Goal: Task Accomplishment & Management: Manage account settings

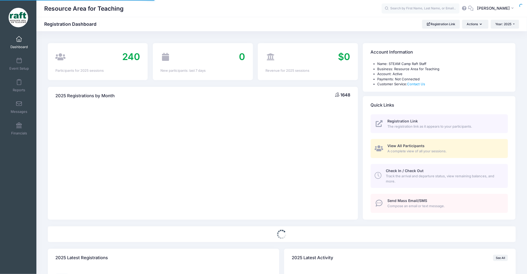
select select
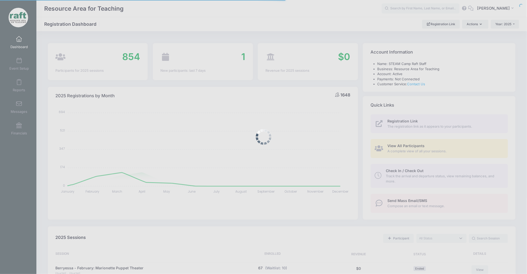
click at [502, 11] on div at bounding box center [263, 137] width 527 height 274
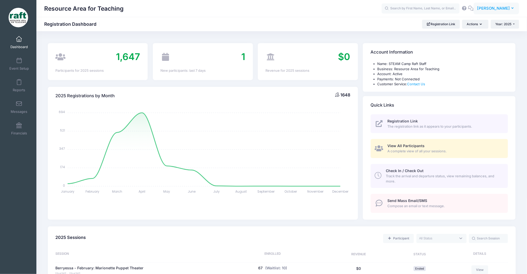
click at [492, 8] on span "[PERSON_NAME]" at bounding box center [493, 8] width 33 height 6
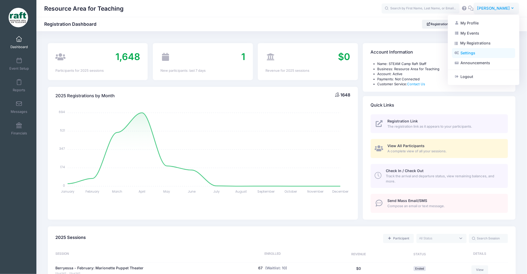
click at [462, 54] on link "Settings" at bounding box center [483, 53] width 63 height 10
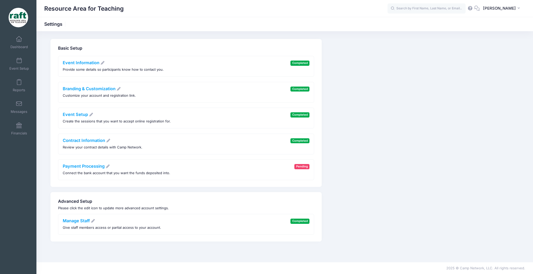
click at [73, 224] on div "Manage Staff Give staff members access or partial access to your account." at bounding box center [112, 225] width 98 height 12
click at [69, 222] on link "Manage Staff" at bounding box center [79, 220] width 33 height 5
